Goal: Check status: Check status

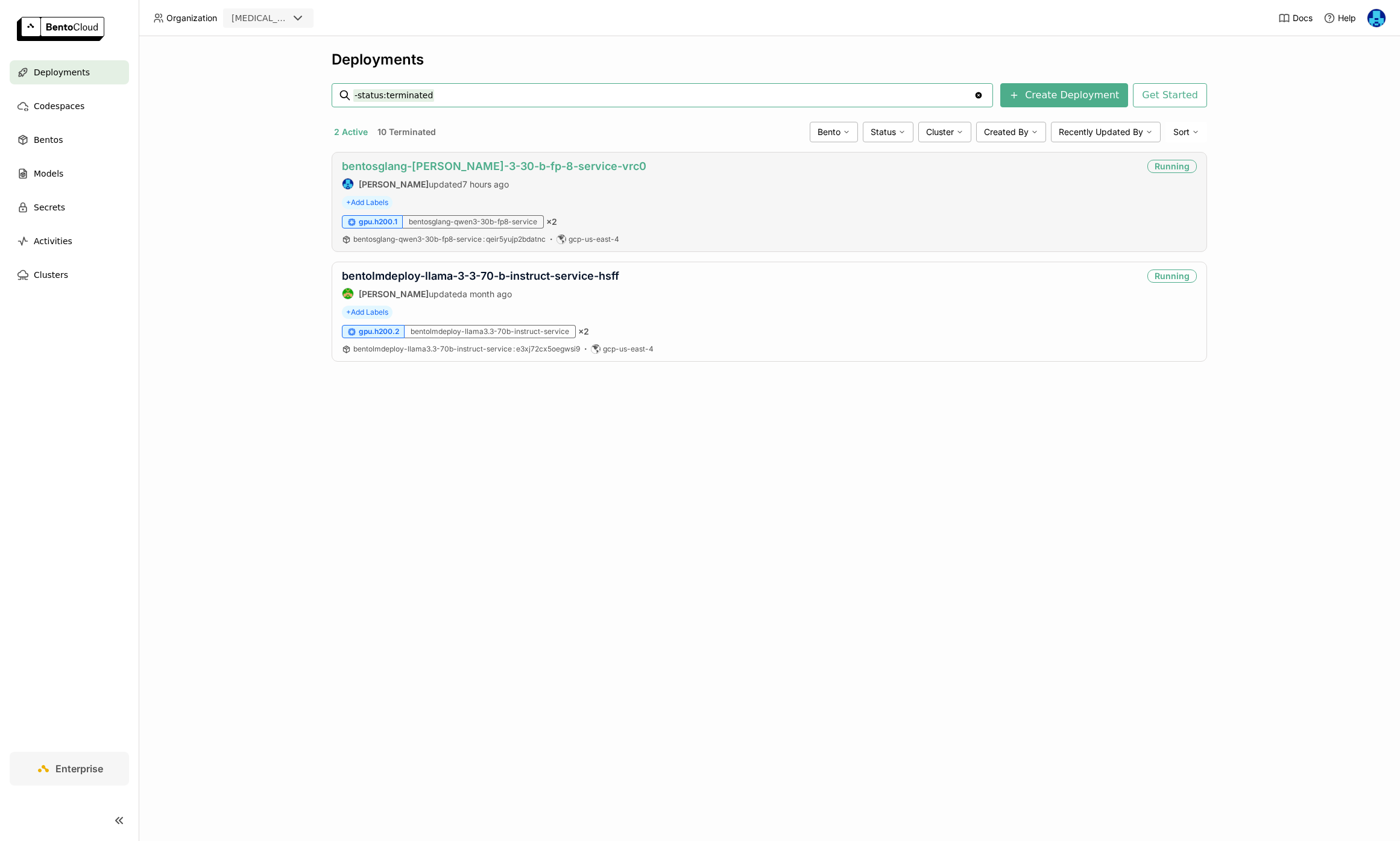
click at [474, 164] on link "bentosglang-[PERSON_NAME]-3-30-b-fp-8-service-vrc0" at bounding box center [494, 166] width 305 height 13
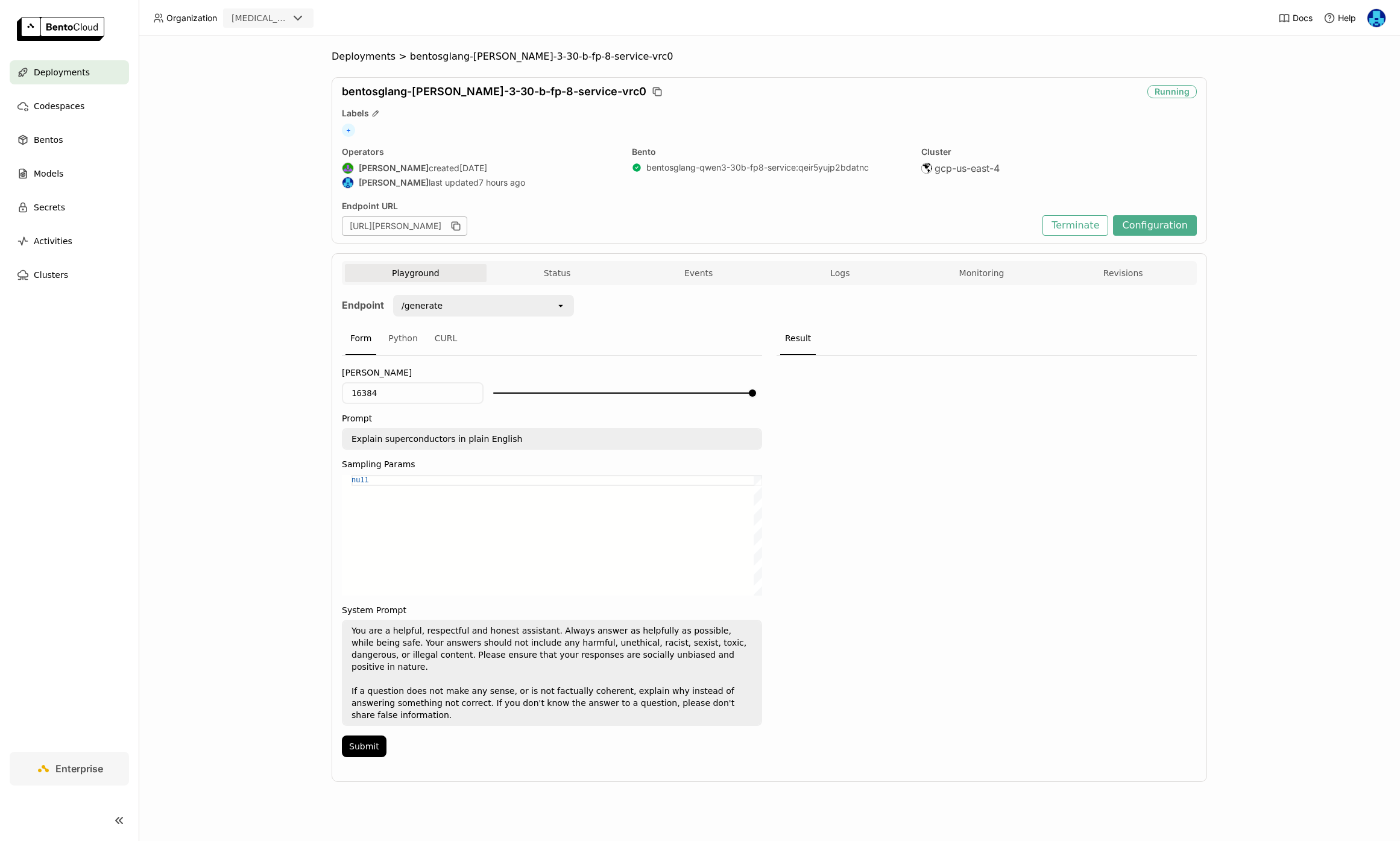
click at [963, 285] on div "Playground Status Events Logs Monitoring Revisions" at bounding box center [769, 275] width 849 height 21
click at [982, 279] on button "Monitoring" at bounding box center [981, 273] width 142 height 18
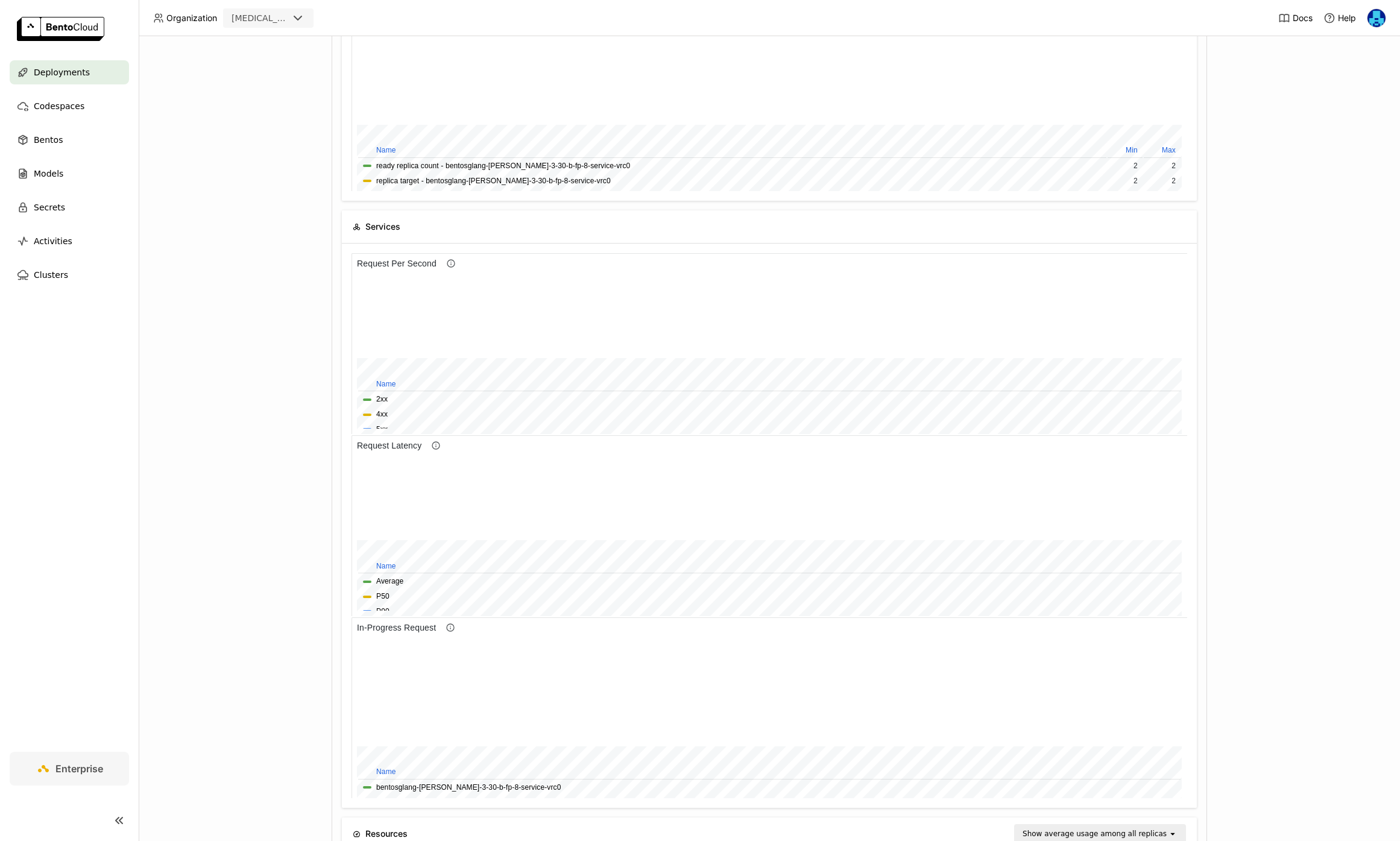
scroll to position [115, 0]
